Goal: Information Seeking & Learning: Learn about a topic

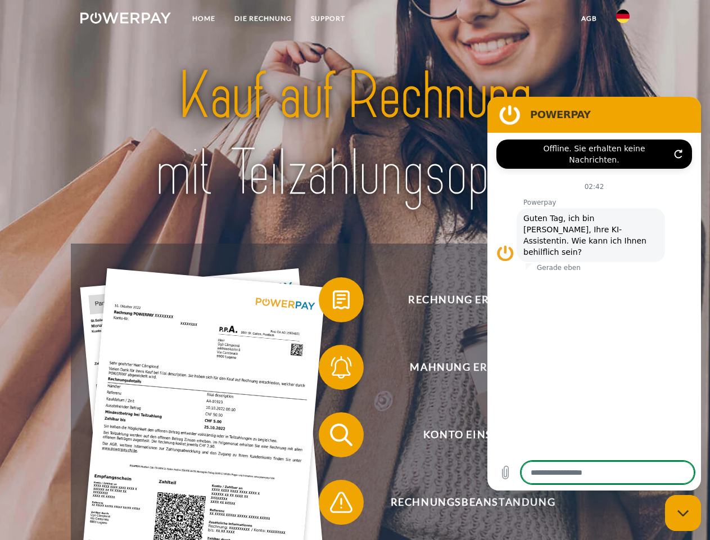
click at [125, 20] on img at bounding box center [125, 17] width 91 height 11
click at [623, 20] on img at bounding box center [622, 16] width 13 height 13
click at [589, 19] on link "agb" at bounding box center [589, 18] width 35 height 20
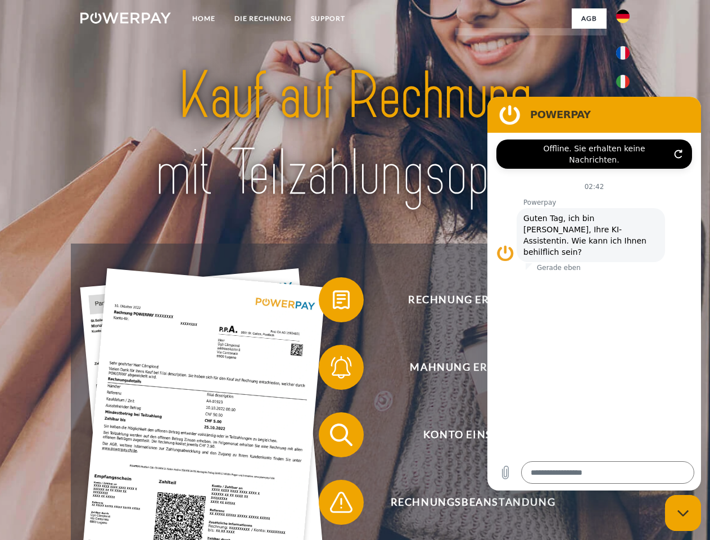
click at [333, 302] on span at bounding box center [324, 300] width 56 height 56
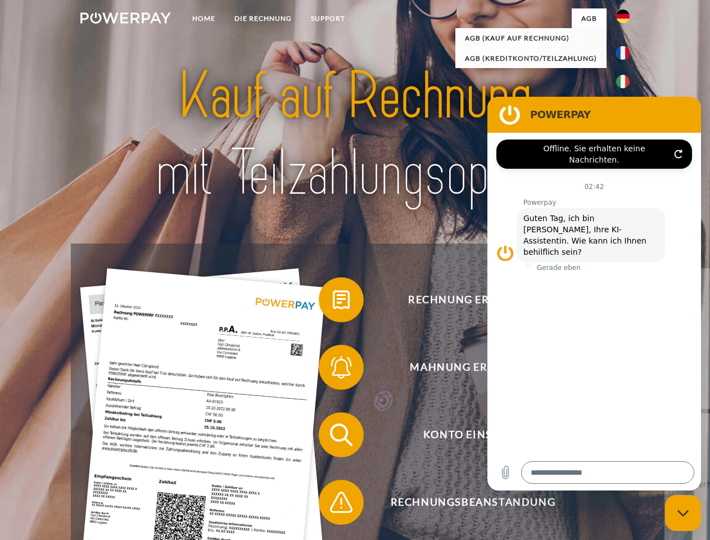
click at [333, 370] on span at bounding box center [324, 367] width 56 height 56
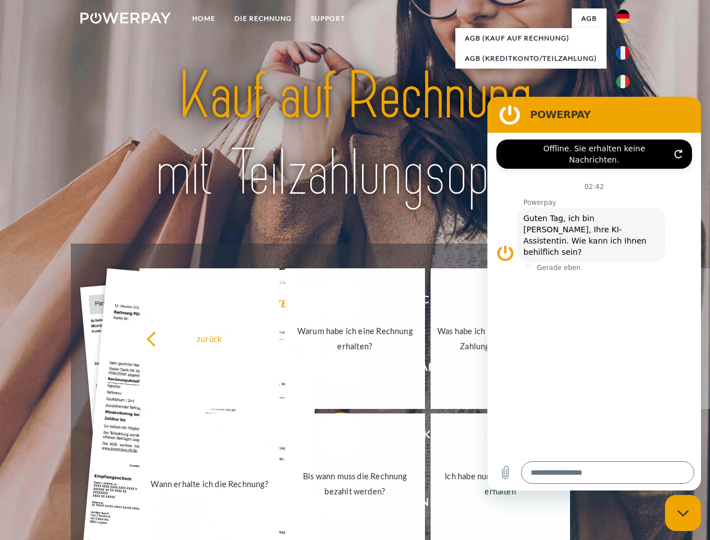
click at [333, 437] on link "Bis wann muss die Rechnung bezahlt werden?" at bounding box center [355, 483] width 140 height 141
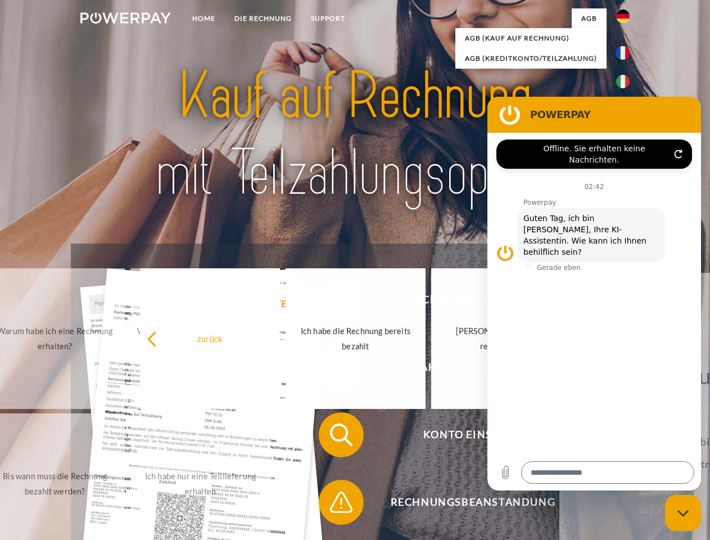
click at [333, 504] on span at bounding box center [324, 502] width 56 height 56
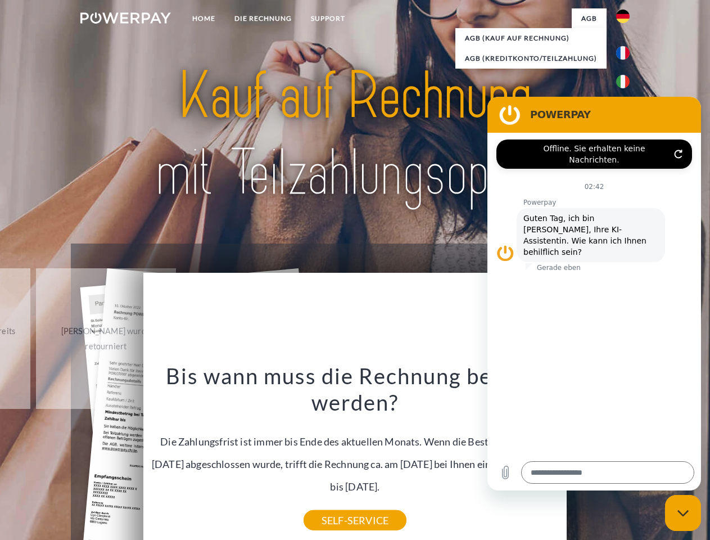
click at [683, 513] on icon "Messaging-Fenster schließen" at bounding box center [684, 513] width 12 height 7
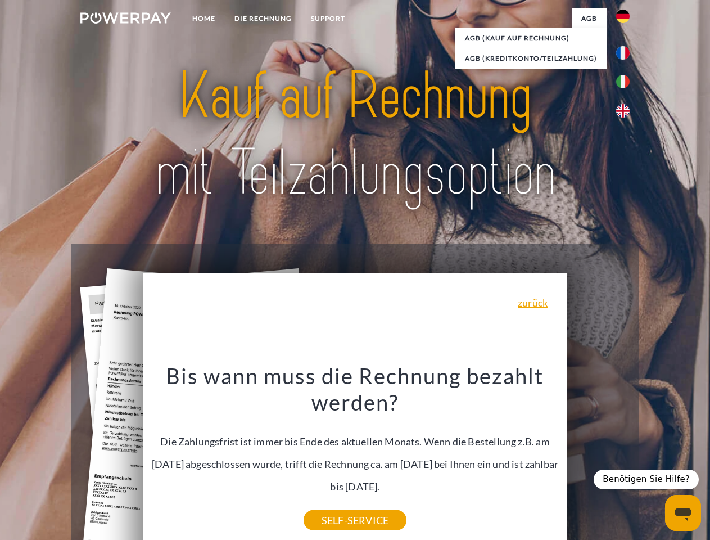
type textarea "*"
